Goal: Information Seeking & Learning: Learn about a topic

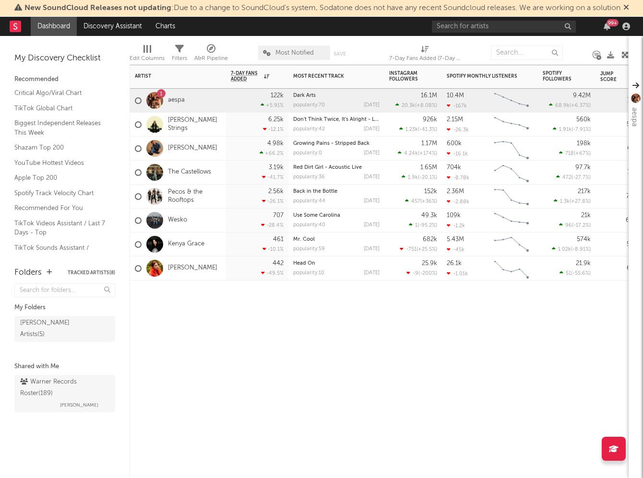
drag, startPoint x: 220, startPoint y: 322, endPoint x: 332, endPoint y: 151, distance: 204.8
click at [221, 320] on div "Artist Notifications 7-Day Fans Added WoW % Change Most Recent Track Popularity…" at bounding box center [379, 272] width 499 height 414
click at [486, 30] on input "text" at bounding box center [504, 27] width 144 height 12
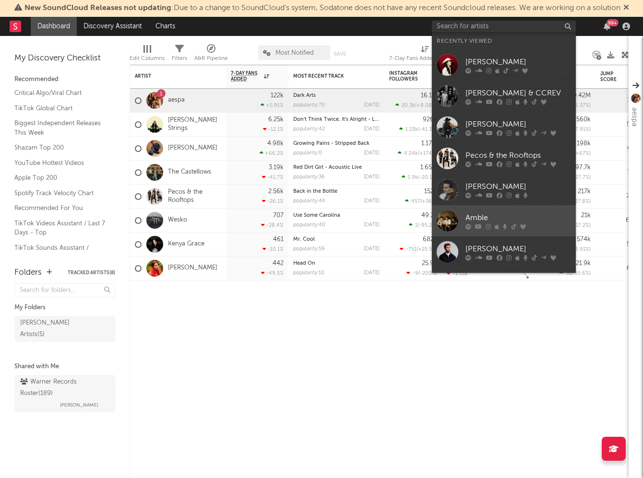
click at [495, 206] on link "Amble" at bounding box center [504, 220] width 144 height 31
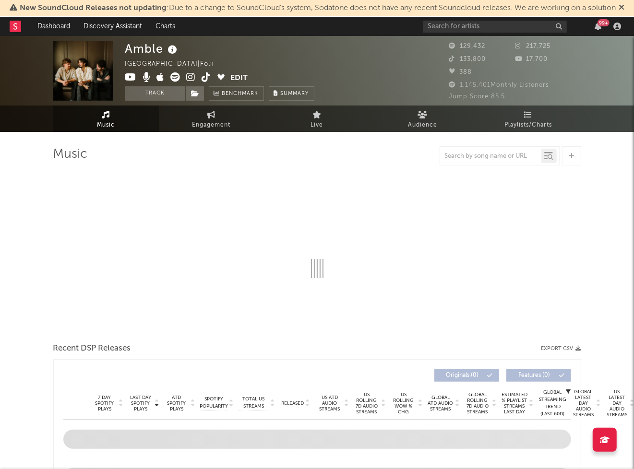
select select "6m"
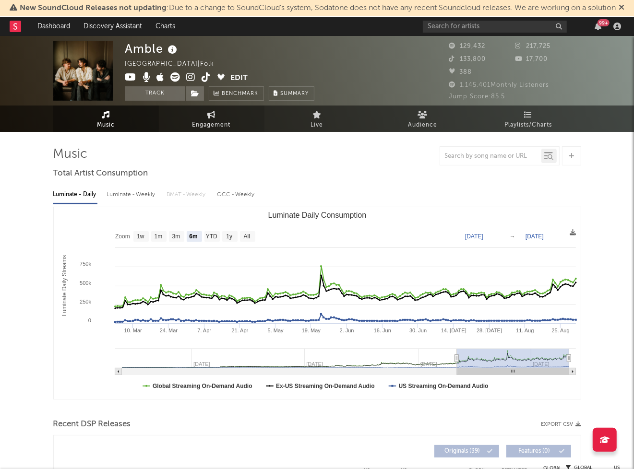
click at [207, 120] on span "Engagement" at bounding box center [211, 125] width 38 height 12
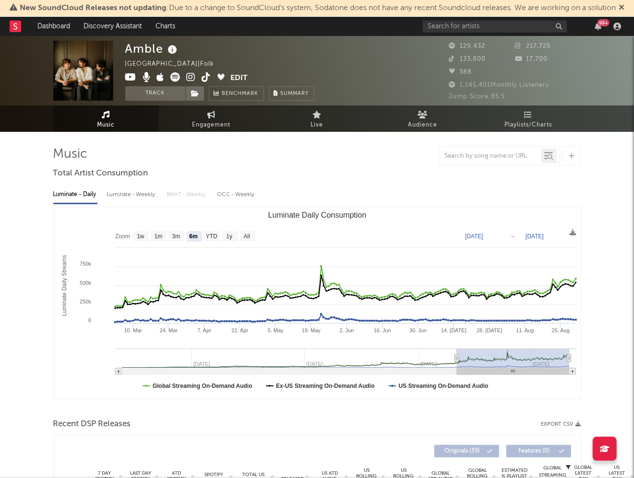
select select "1w"
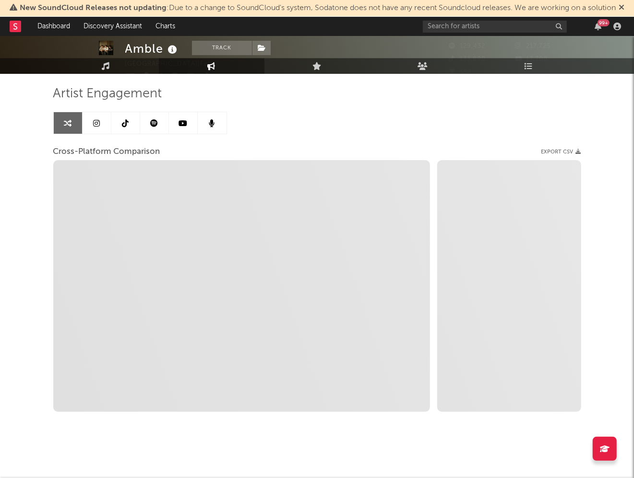
scroll to position [61, 0]
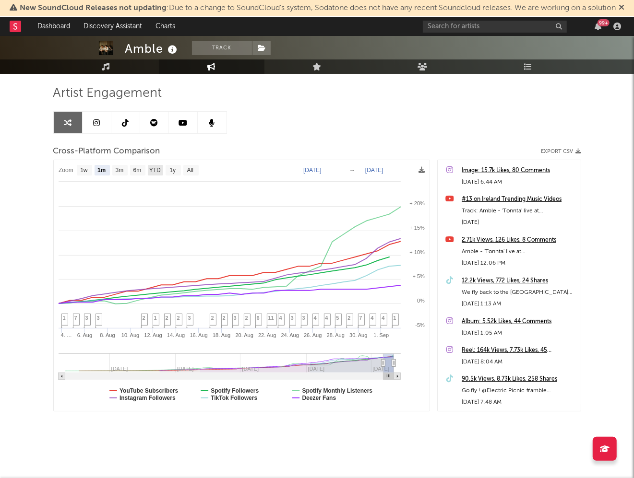
click at [153, 169] on text "YTD" at bounding box center [155, 170] width 12 height 7
select select "YTD"
type input "[DATE]"
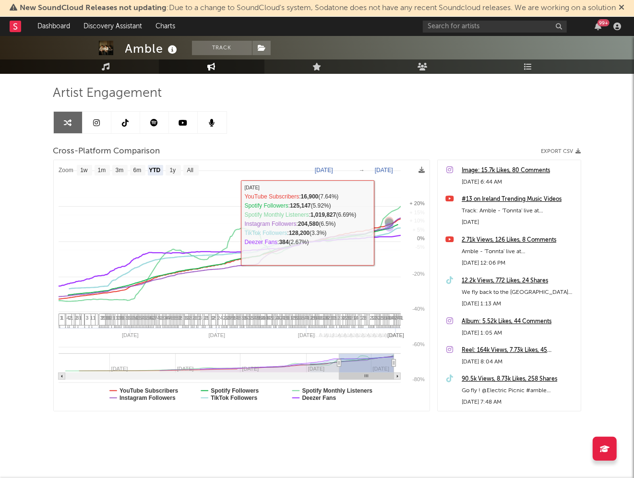
select select "1w"
